Goal: Task Accomplishment & Management: Manage account settings

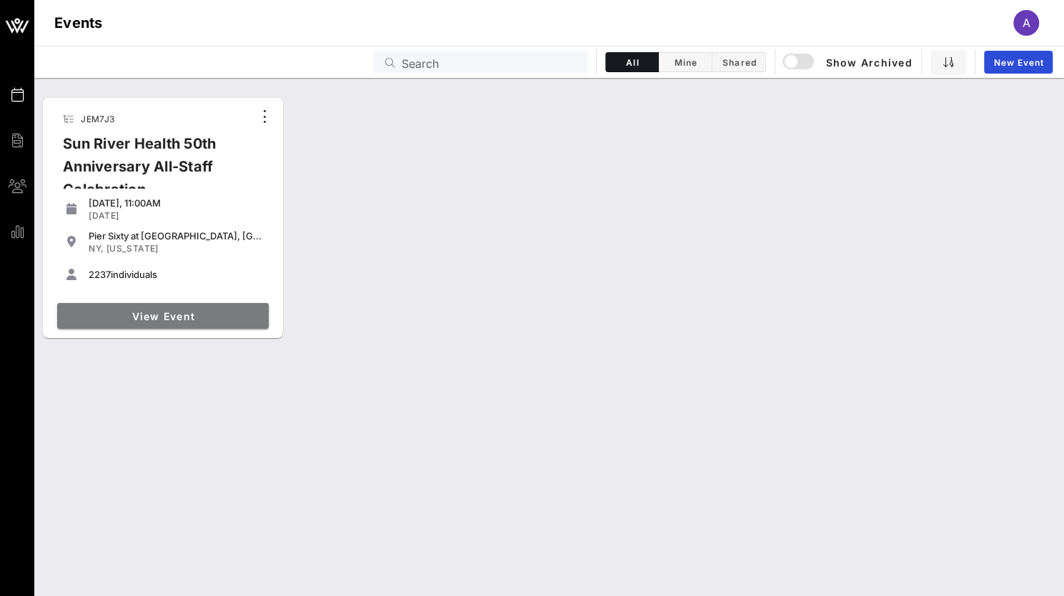
click at [156, 309] on link "View Event" at bounding box center [163, 316] width 212 height 26
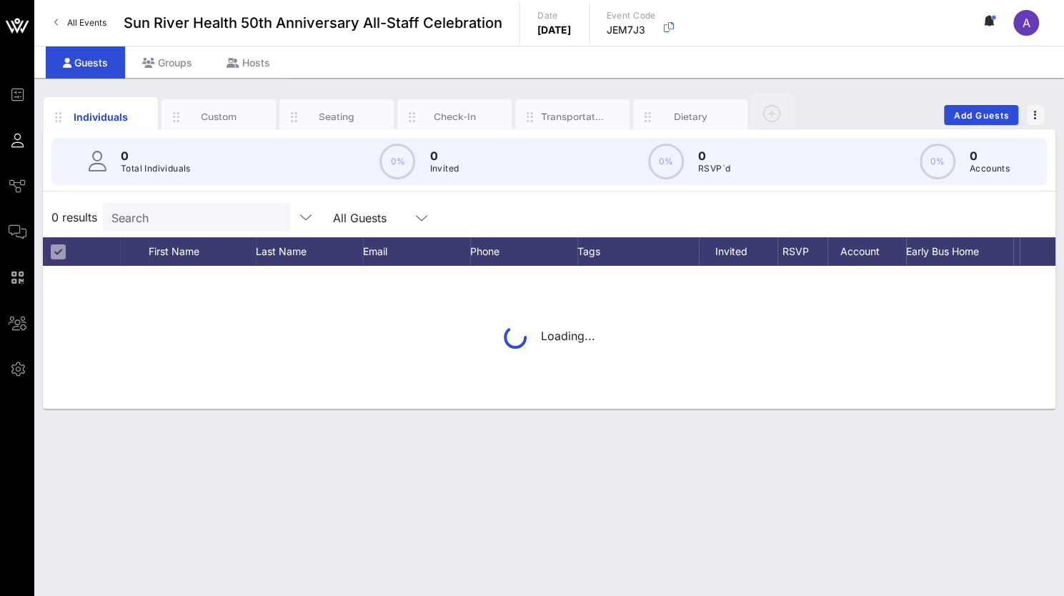
click at [157, 224] on input "Search" at bounding box center [194, 217] width 167 height 19
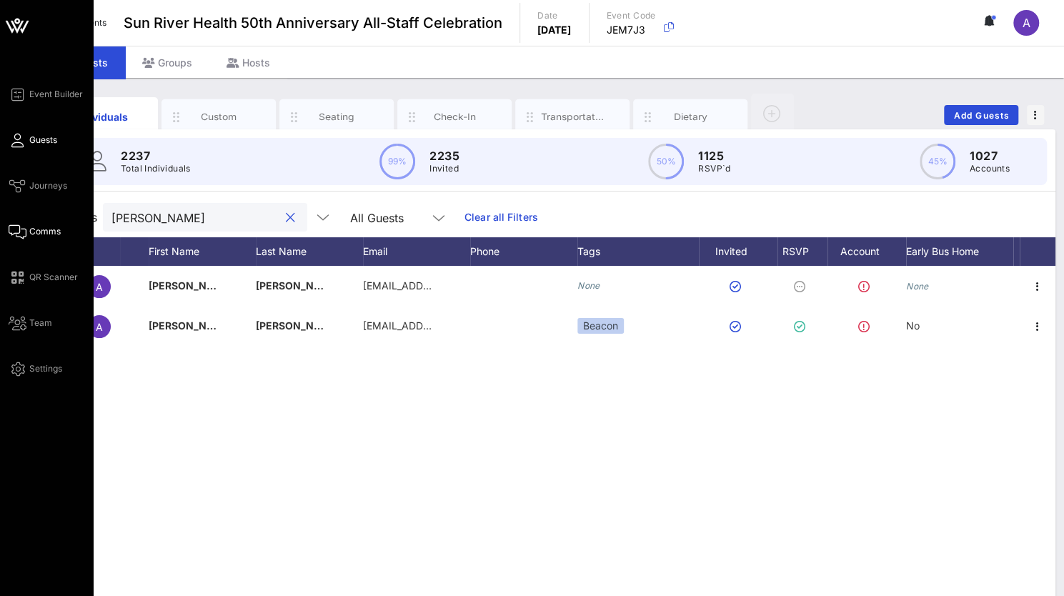
type input "[PERSON_NAME]"
click at [17, 233] on icon at bounding box center [18, 232] width 18 height 2
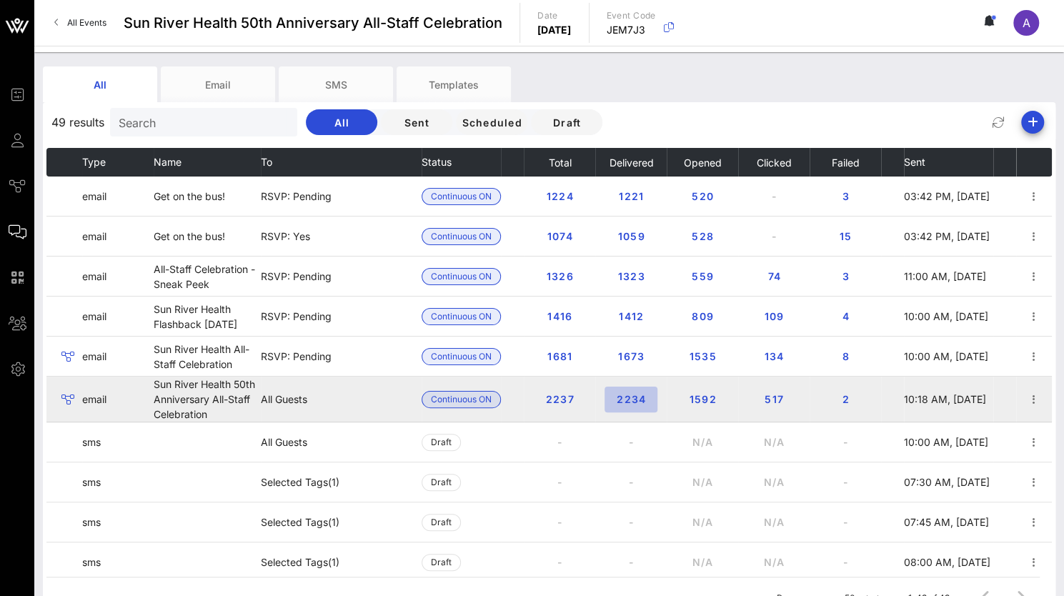
click at [616, 397] on span "2234" at bounding box center [631, 399] width 30 height 12
click at [633, 401] on span "2234" at bounding box center [631, 399] width 30 height 12
click at [623, 394] on span "2234" at bounding box center [631, 399] width 30 height 12
click at [1025, 399] on icon "button" at bounding box center [1033, 399] width 17 height 17
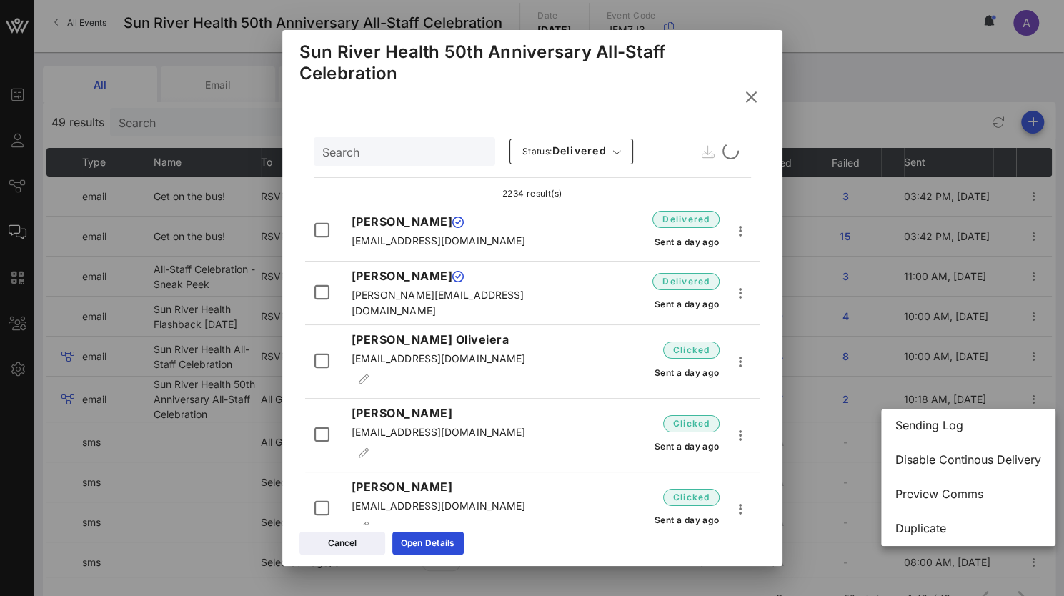
click at [434, 146] on input "Search" at bounding box center [402, 151] width 161 height 19
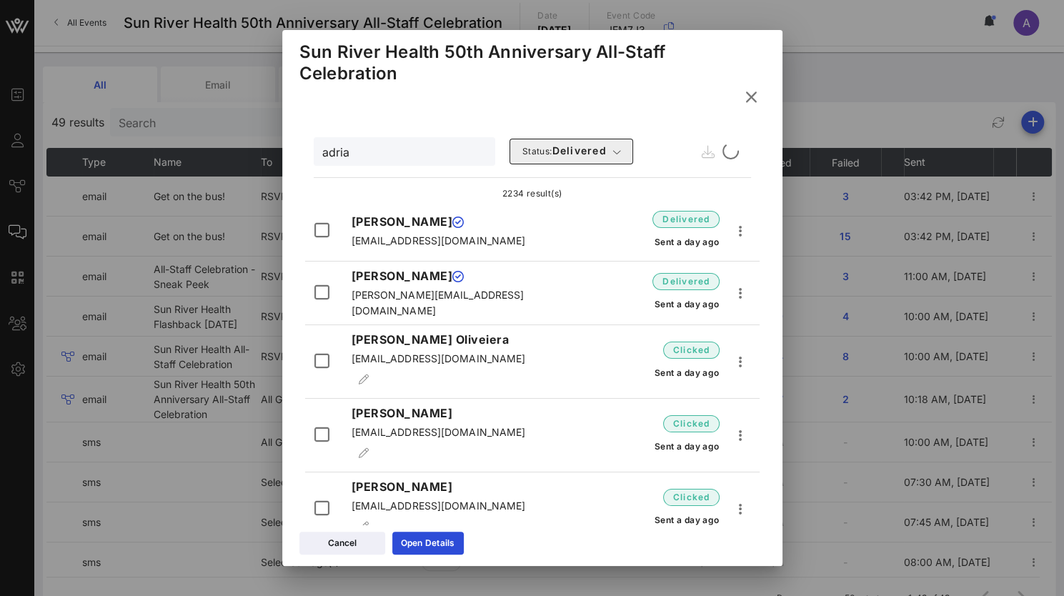
click at [340, 162] on div "adria" at bounding box center [402, 151] width 161 height 29
click at [347, 156] on input "adriaa" at bounding box center [402, 151] width 161 height 19
click at [367, 156] on input "adriaaaaaaaa" at bounding box center [402, 151] width 161 height 19
click at [385, 151] on input "adriaaaaaaaa" at bounding box center [402, 151] width 161 height 19
type input "adriaaaaaaaaa"
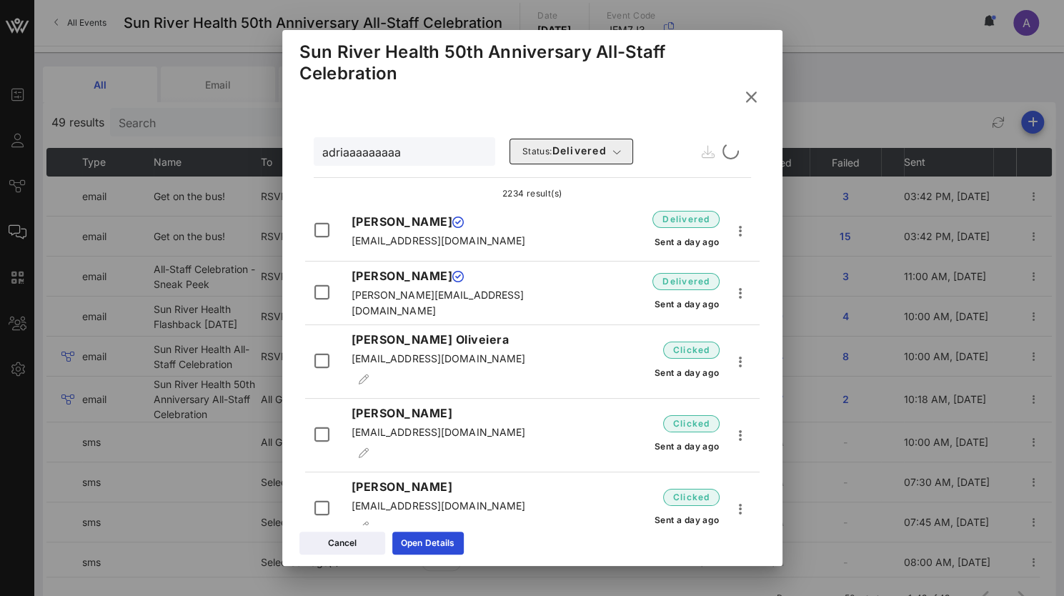
click at [604, 155] on span "Status: delivered" at bounding box center [564, 151] width 85 height 14
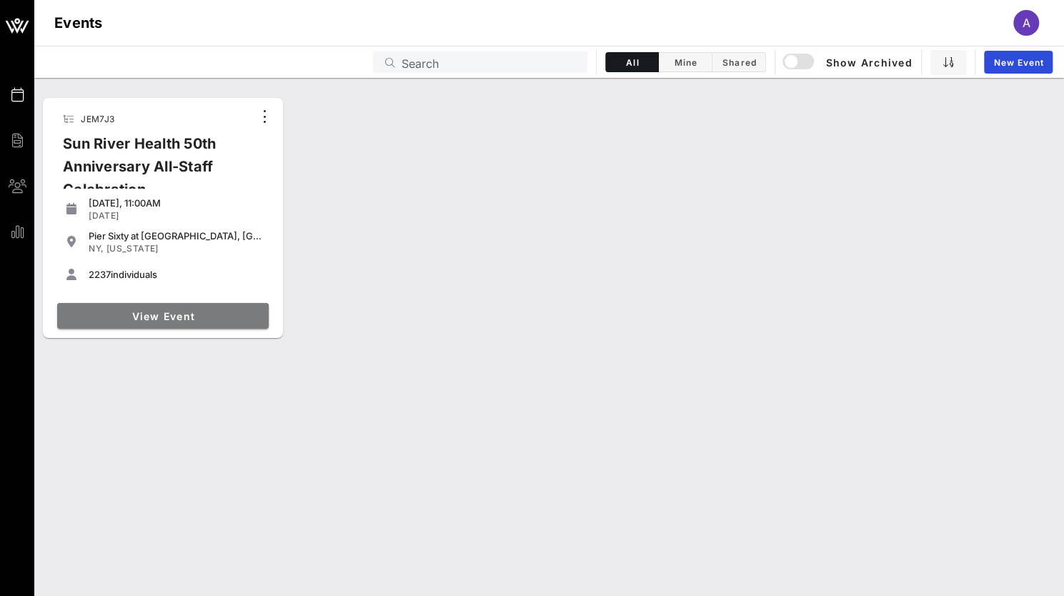
click at [167, 307] on link "View Event" at bounding box center [163, 316] width 212 height 26
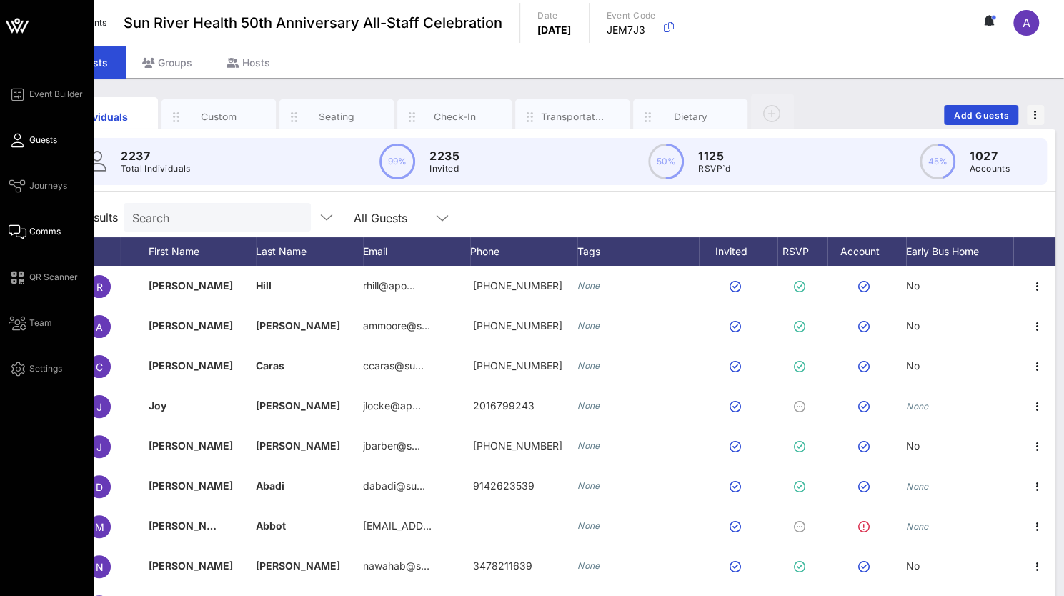
click at [33, 223] on link "Comms" at bounding box center [35, 231] width 52 height 17
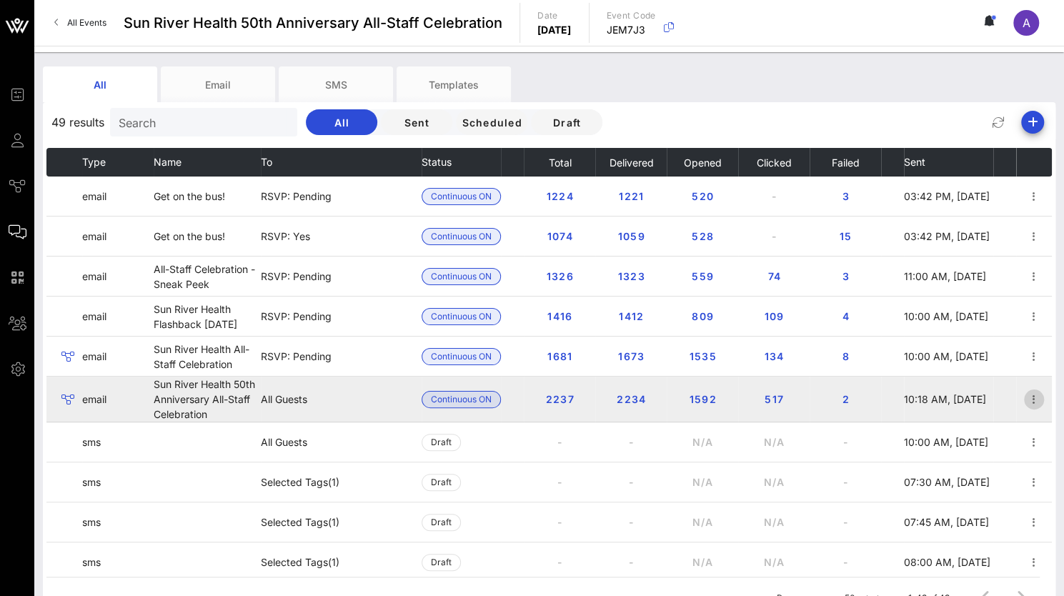
click at [1025, 397] on icon "button" at bounding box center [1033, 399] width 17 height 17
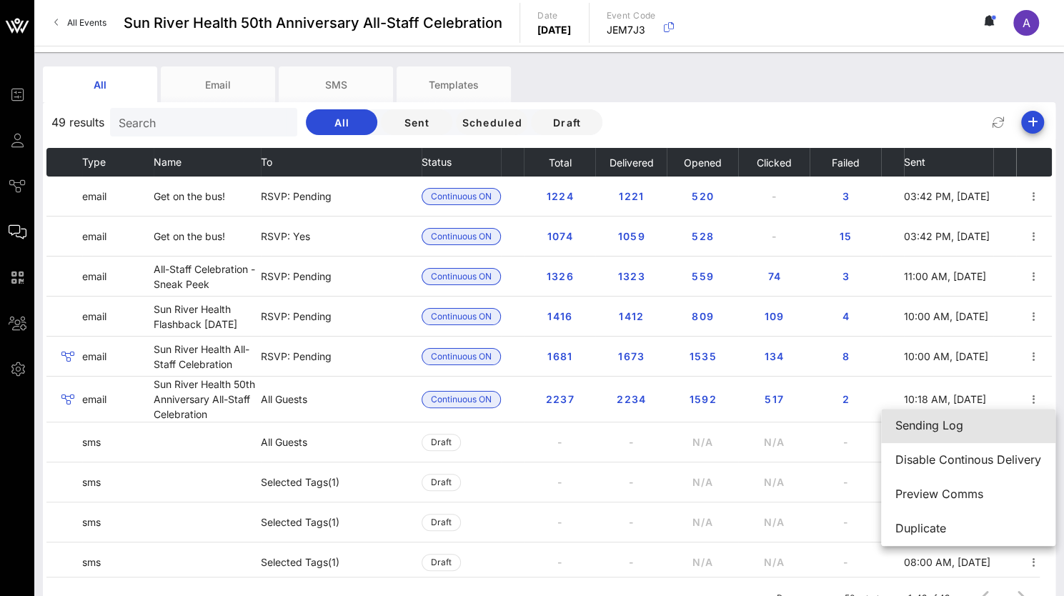
click at [945, 422] on div "Sending Log" at bounding box center [968, 426] width 146 height 14
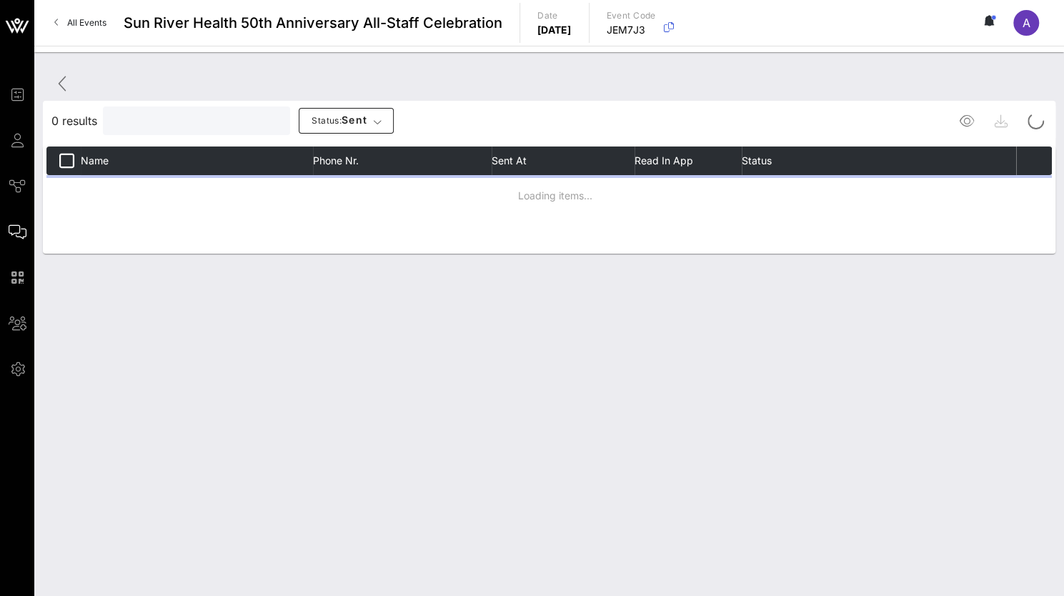
click at [158, 126] on input "text" at bounding box center [194, 120] width 167 height 19
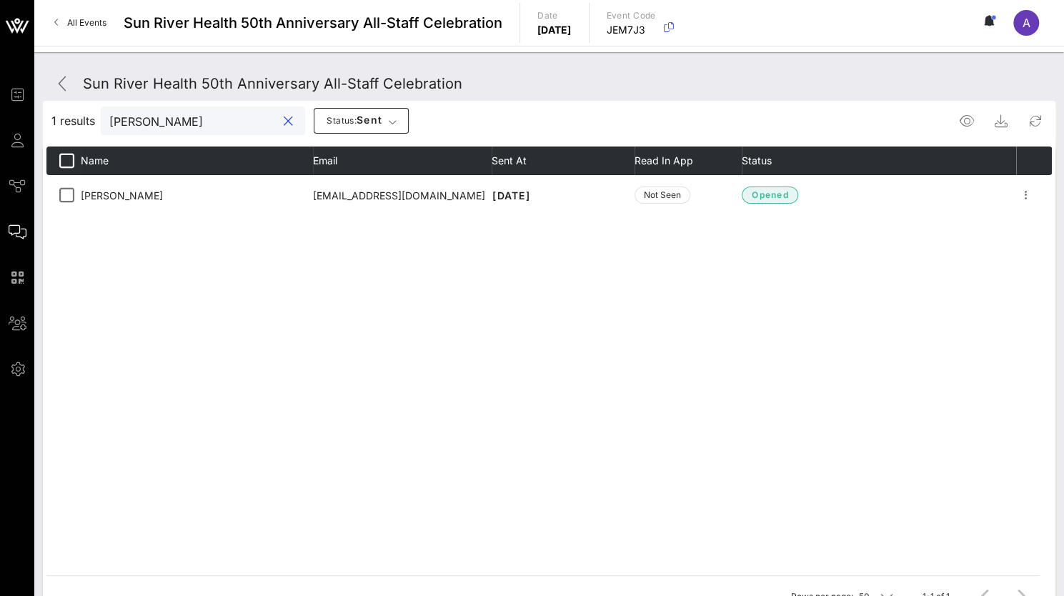
type input "[PERSON_NAME]"
click at [362, 559] on div "Name Email Sent At Read in App Status [PERSON_NAME] [EMAIL_ADDRESS][DOMAIN_NAME…" at bounding box center [548, 360] width 1005 height 429
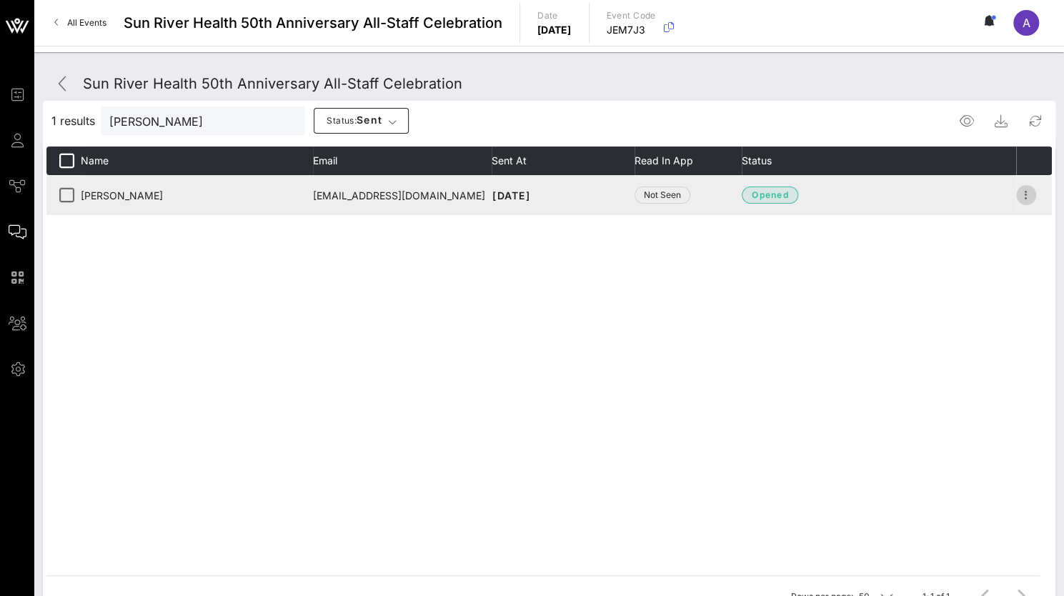
click at [1032, 192] on icon "button" at bounding box center [1026, 194] width 17 height 17
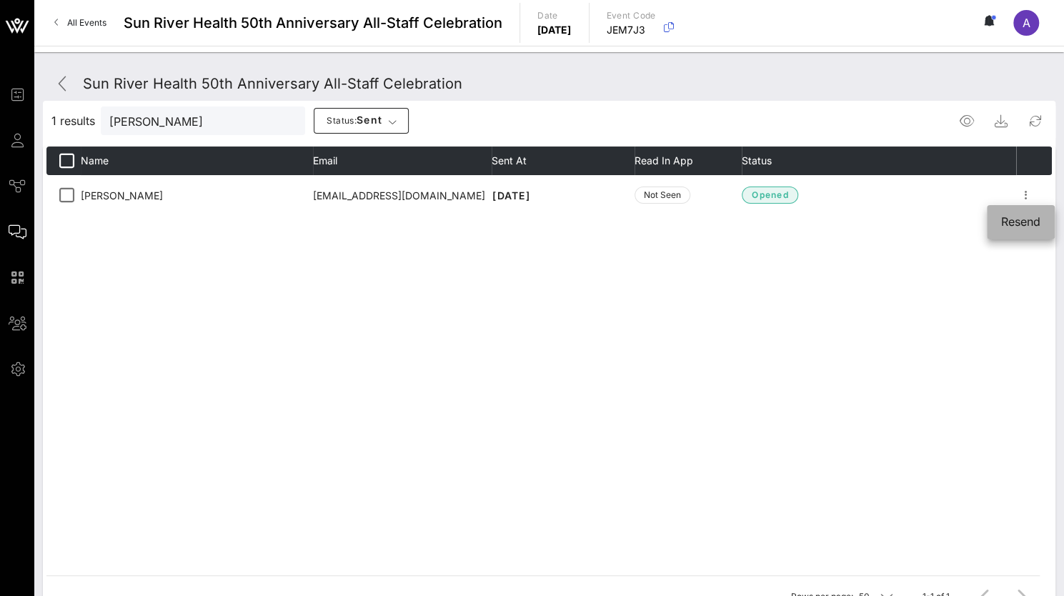
click at [1028, 226] on div "Resend" at bounding box center [1020, 222] width 39 height 14
